Goal: Information Seeking & Learning: Find contact information

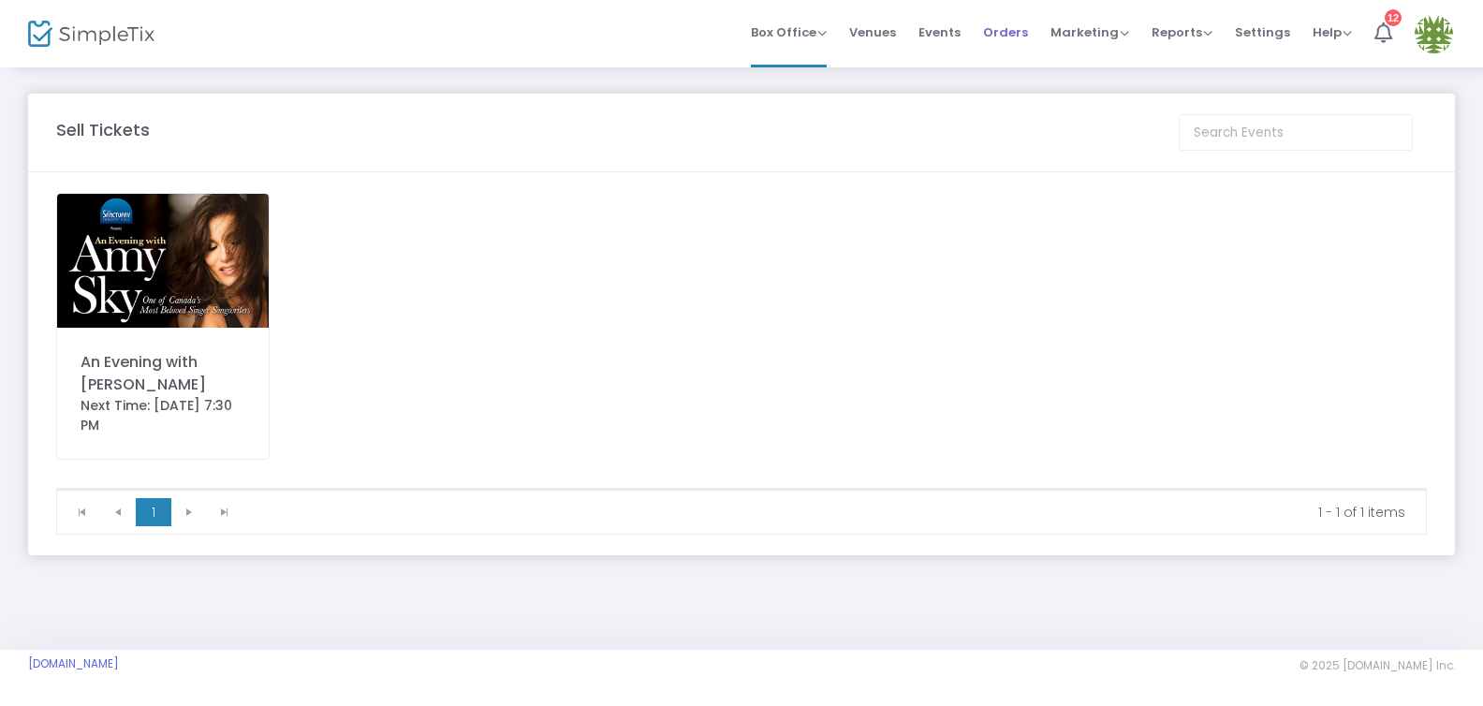
click at [1004, 30] on span "Orders" at bounding box center [1005, 32] width 45 height 48
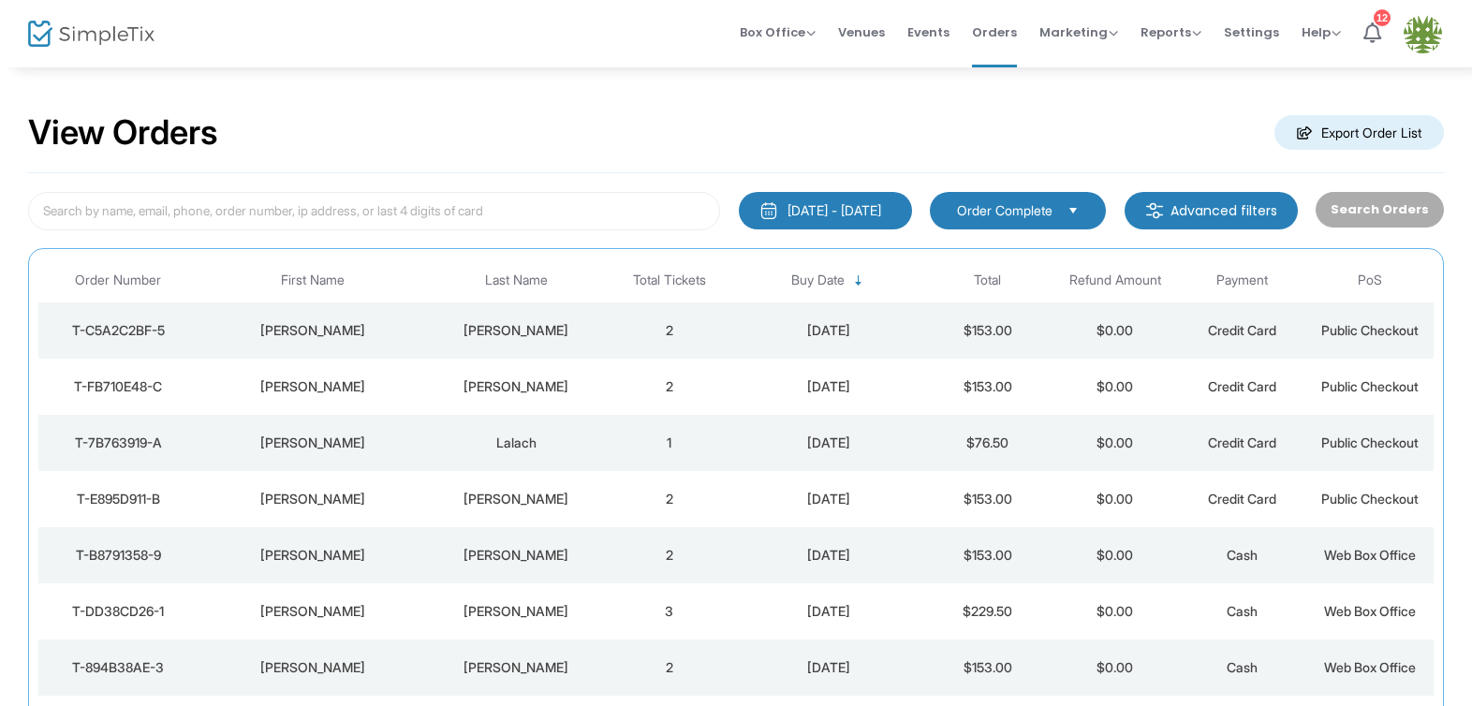
click at [322, 388] on div "[PERSON_NAME]" at bounding box center [312, 386] width 220 height 19
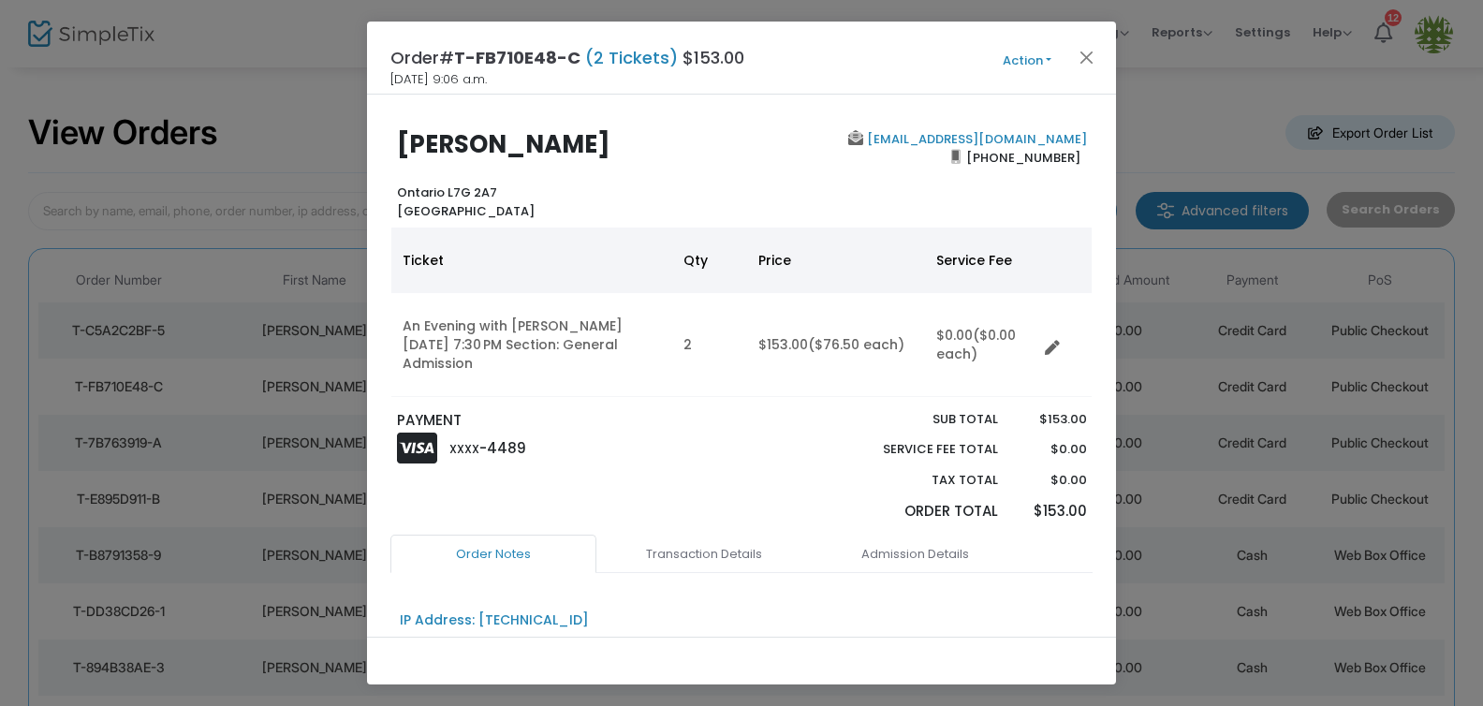
drag, startPoint x: 579, startPoint y: 57, endPoint x: 476, endPoint y: 56, distance: 103.0
click at [451, 57] on h4 "Order# T-FB710E48-C (2 Tickets) $153.00" at bounding box center [568, 57] width 354 height 25
copy h4 "T-FB710E48-C"
drag, startPoint x: 977, startPoint y: 162, endPoint x: 1070, endPoint y: 161, distance: 93.7
click at [1071, 161] on span "[PHONE_NUMBER]" at bounding box center [1024, 157] width 126 height 30
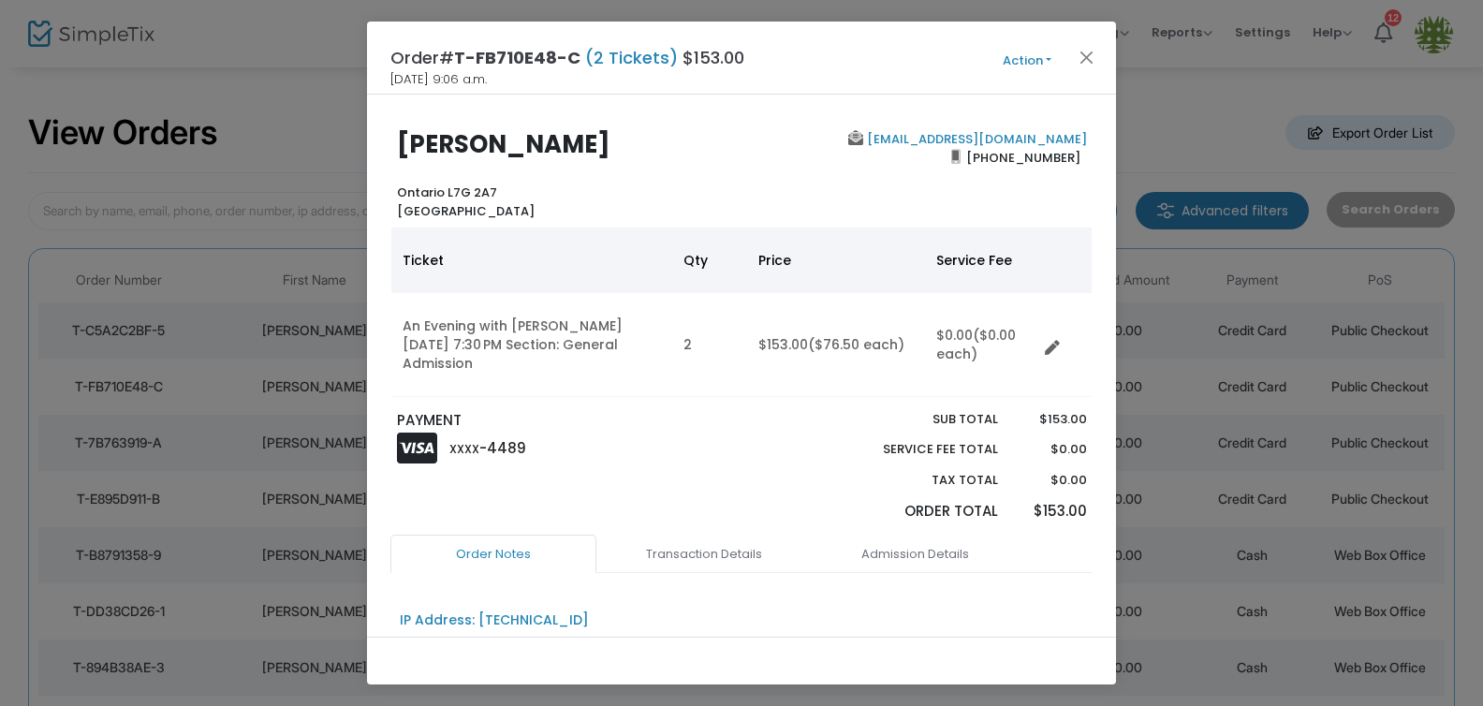
copy span "[PHONE_NUMBER]"
drag, startPoint x: 1079, startPoint y: 136, endPoint x: 863, endPoint y: 136, distance: 215.4
click at [856, 133] on div "[EMAIL_ADDRESS][DOMAIN_NAME] [PHONE_NUMBER]" at bounding box center [919, 175] width 354 height 90
copy b "[EMAIL_ADDRESS][DOMAIN_NAME]"
click at [1087, 54] on button "Close" at bounding box center [1087, 57] width 24 height 24
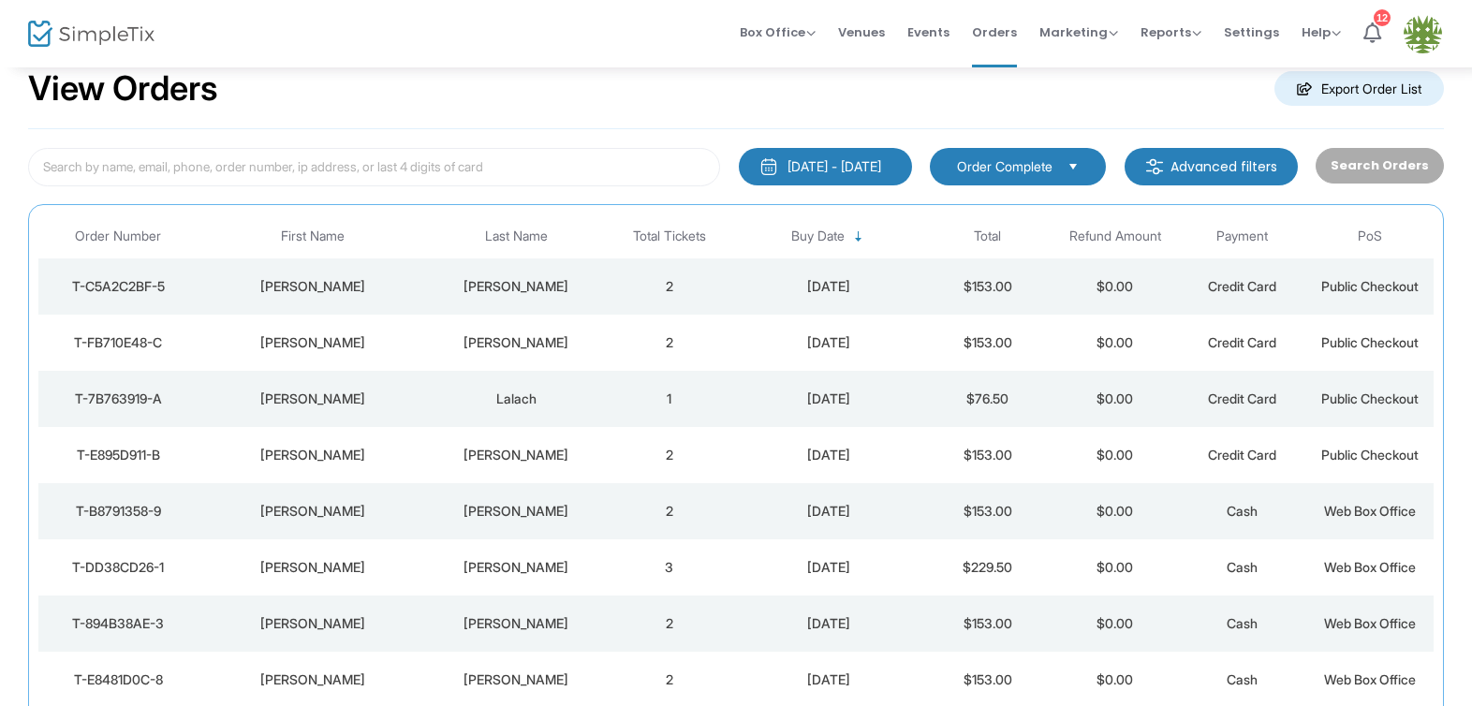
scroll to position [46, 0]
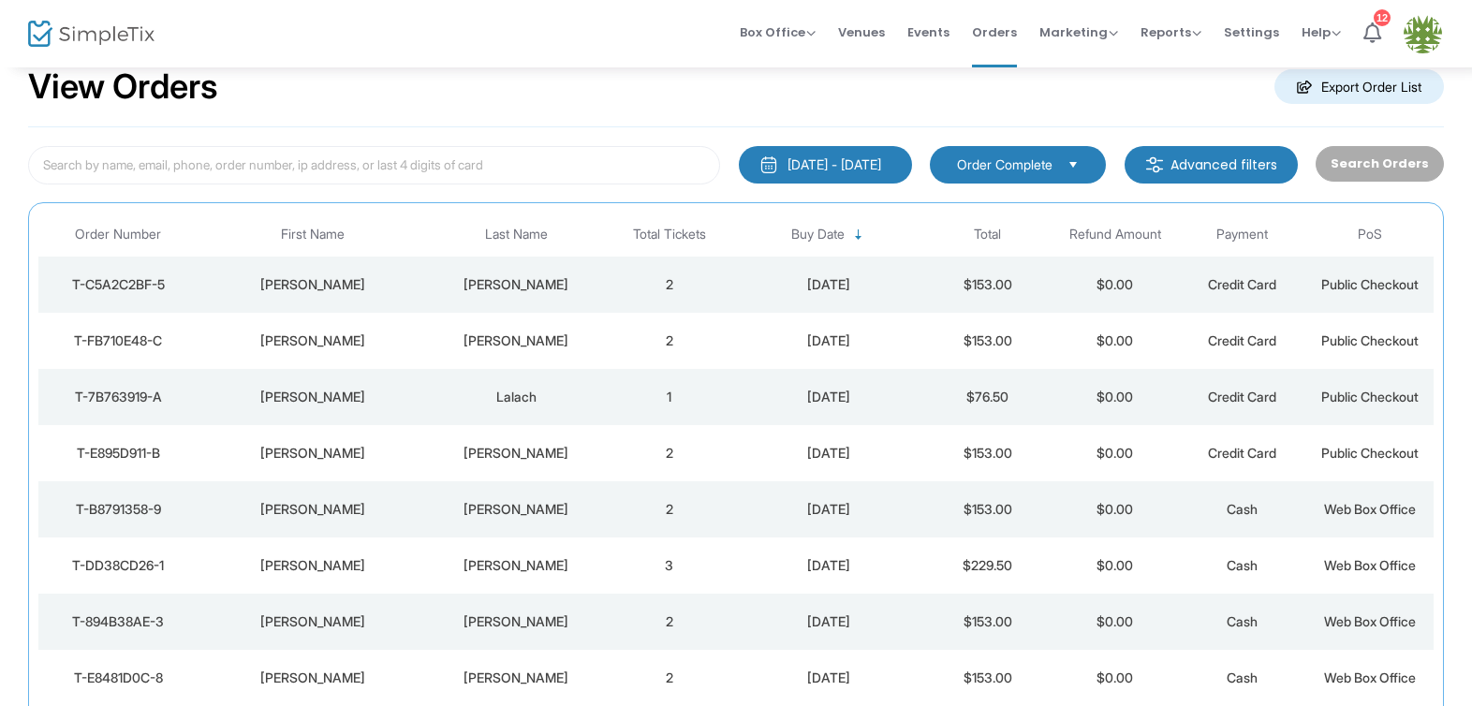
click at [536, 282] on div "[PERSON_NAME]" at bounding box center [516, 284] width 169 height 19
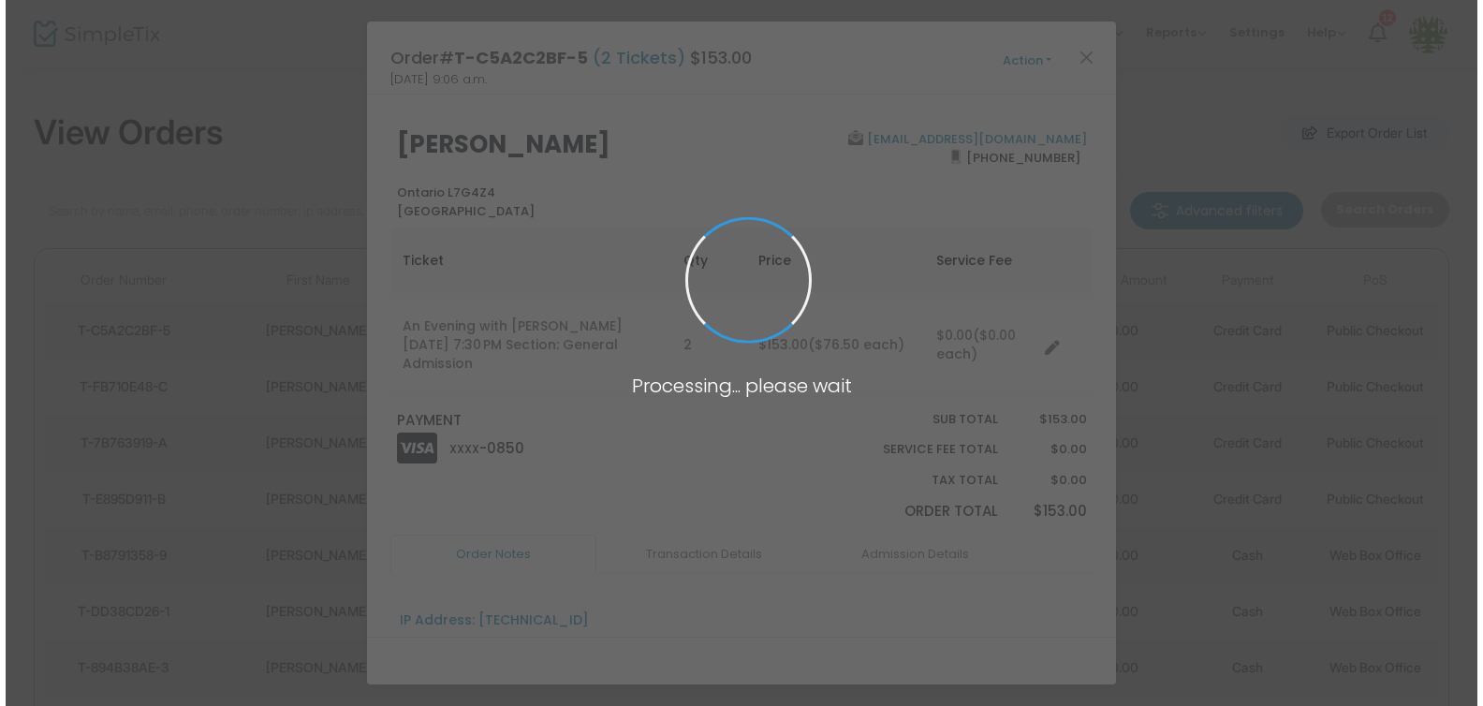
scroll to position [0, 0]
